Goal: Task Accomplishment & Management: Contribute content

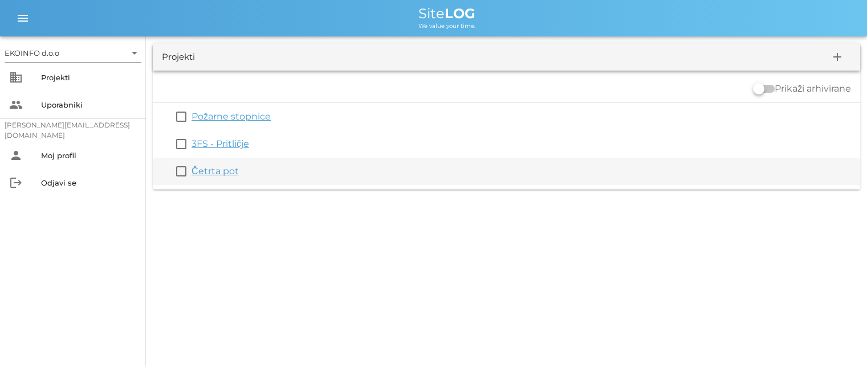
click at [213, 168] on link "Četrta pot" at bounding box center [214, 171] width 47 height 11
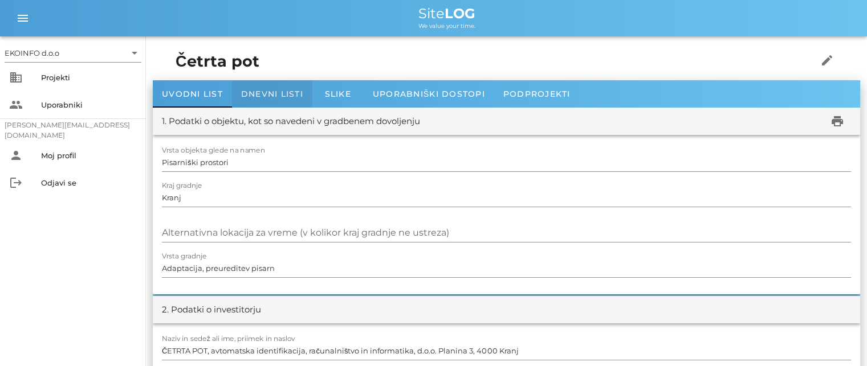
click at [267, 88] on div "Dnevni listi" at bounding box center [272, 93] width 80 height 27
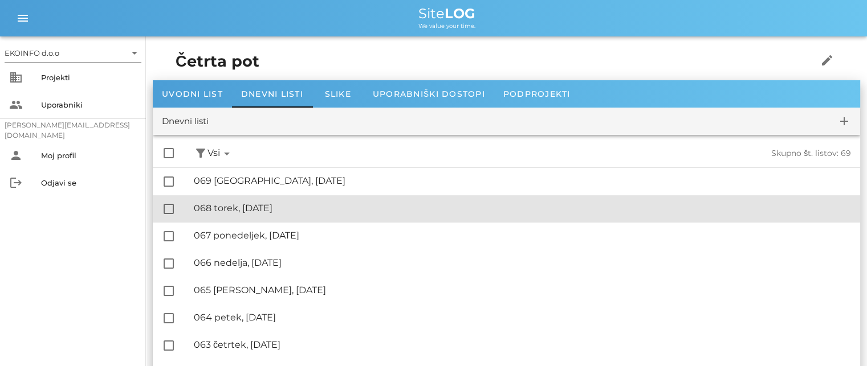
click at [258, 207] on div "🔏 068 torek, [DATE]" at bounding box center [522, 208] width 657 height 11
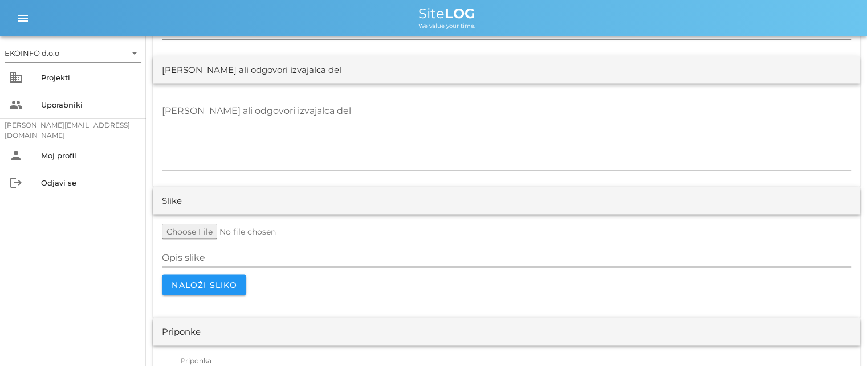
scroll to position [2279, 0]
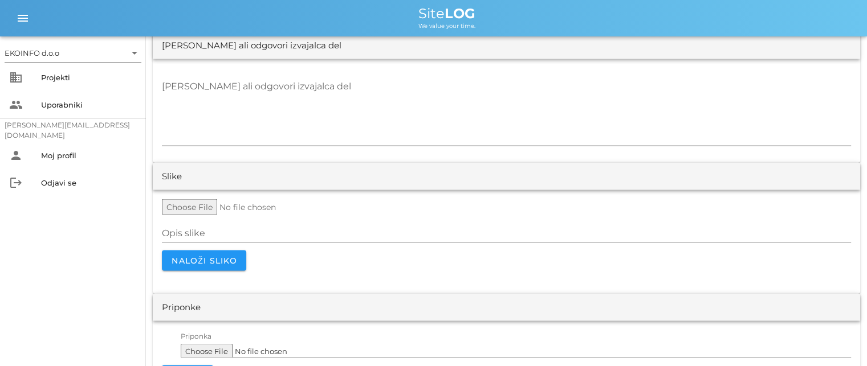
click at [206, 206] on input "file" at bounding box center [249, 207] width 174 height 16
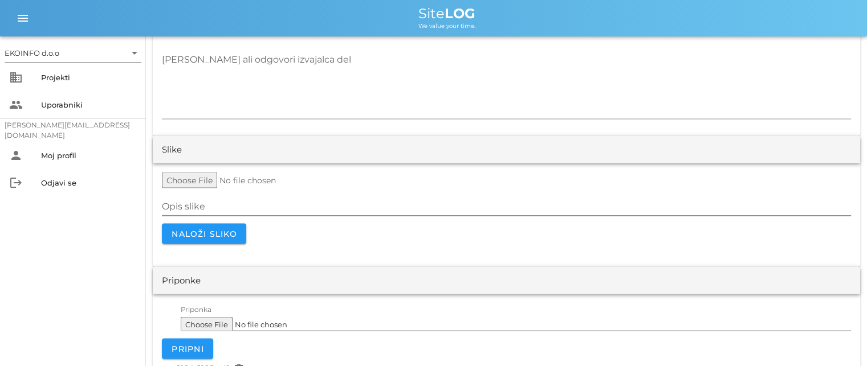
scroll to position [2334, 0]
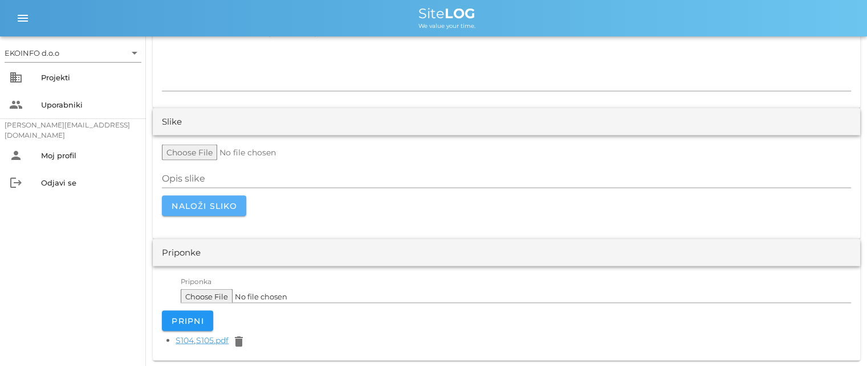
click at [210, 203] on span "Naloži sliko" at bounding box center [204, 206] width 66 height 10
click at [264, 228] on div "torek, [DATE]" at bounding box center [506, 224] width 689 height 14
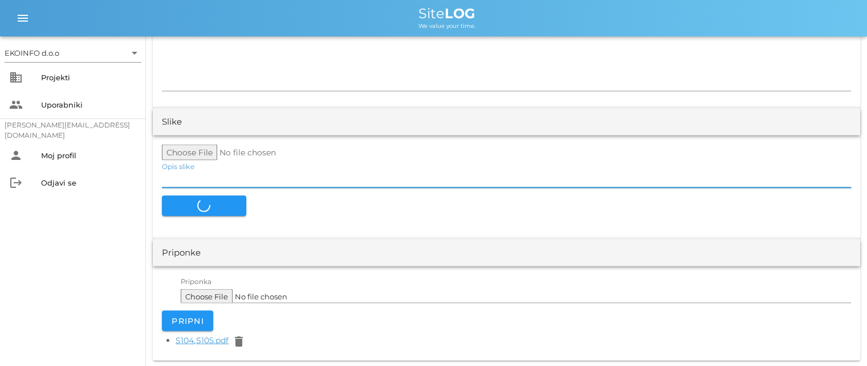
click at [208, 178] on input "Opis slike" at bounding box center [506, 179] width 689 height 18
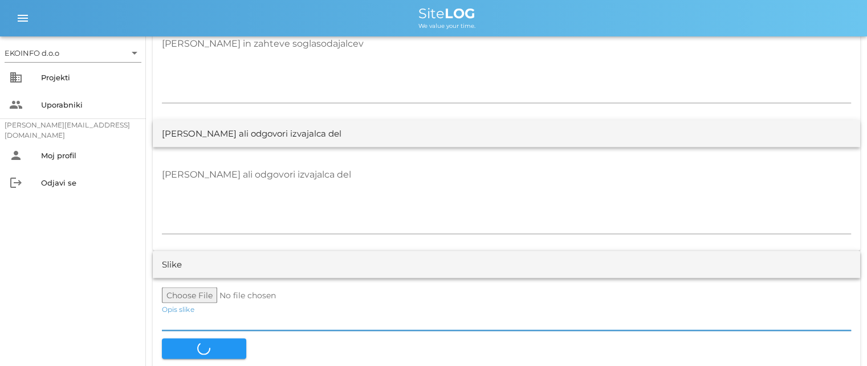
scroll to position [2106, 0]
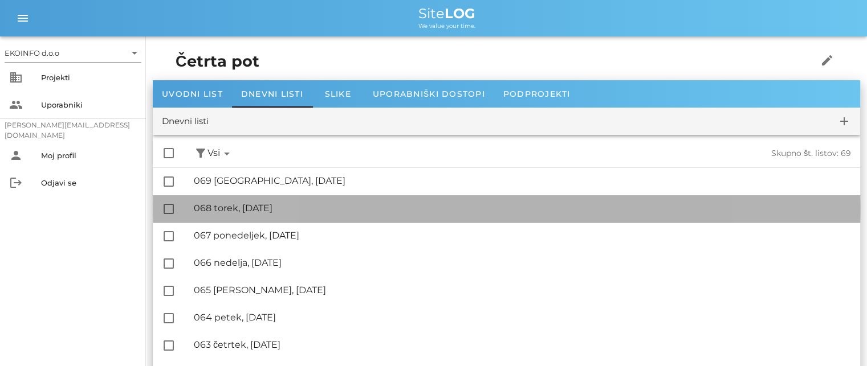
click at [263, 211] on div "🔏 068 torek, [DATE]" at bounding box center [522, 208] width 657 height 11
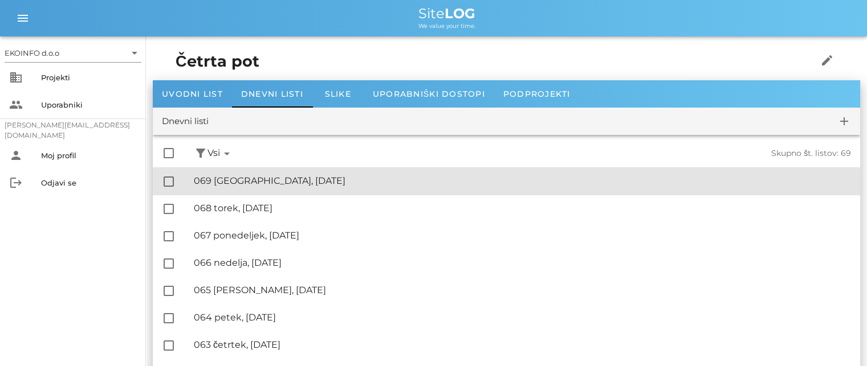
click at [250, 177] on div "🔏 069 sreda, [DATE]" at bounding box center [522, 180] width 657 height 11
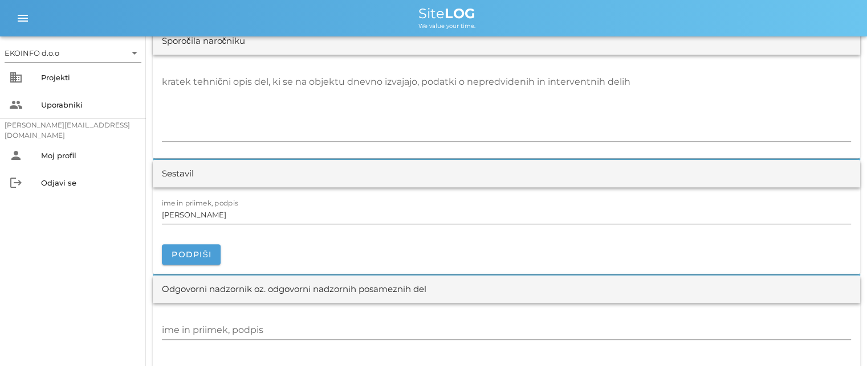
scroll to position [1026, 0]
